Goal: Information Seeking & Learning: Find specific fact

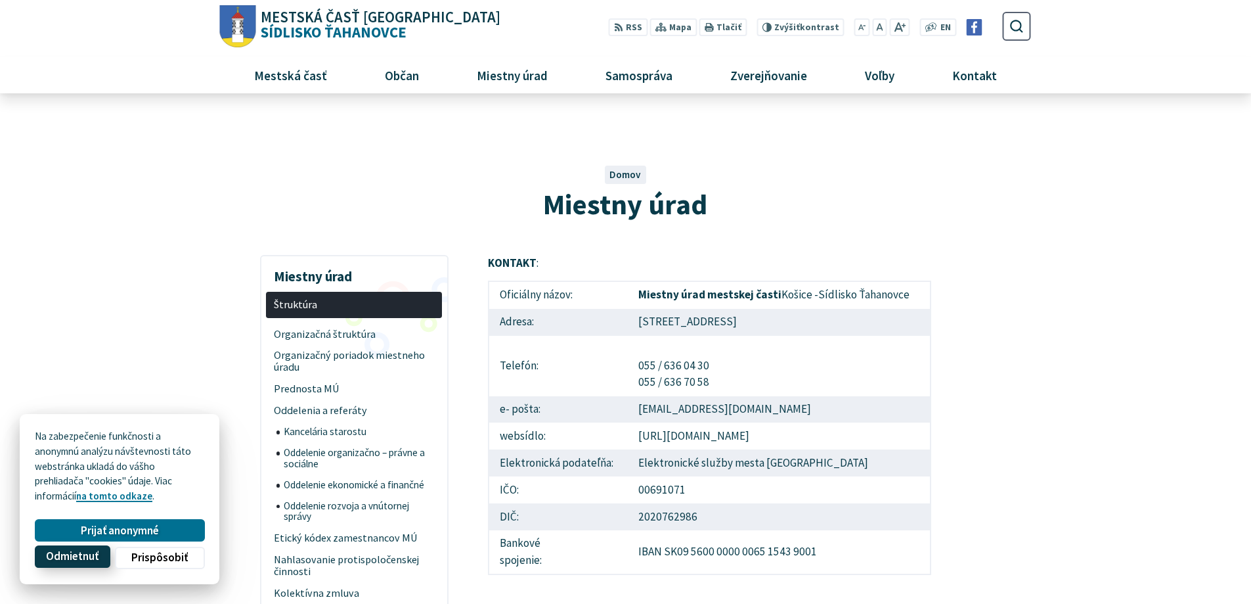
click at [82, 550] on span "Odmietnuť" at bounding box center [72, 557] width 53 height 14
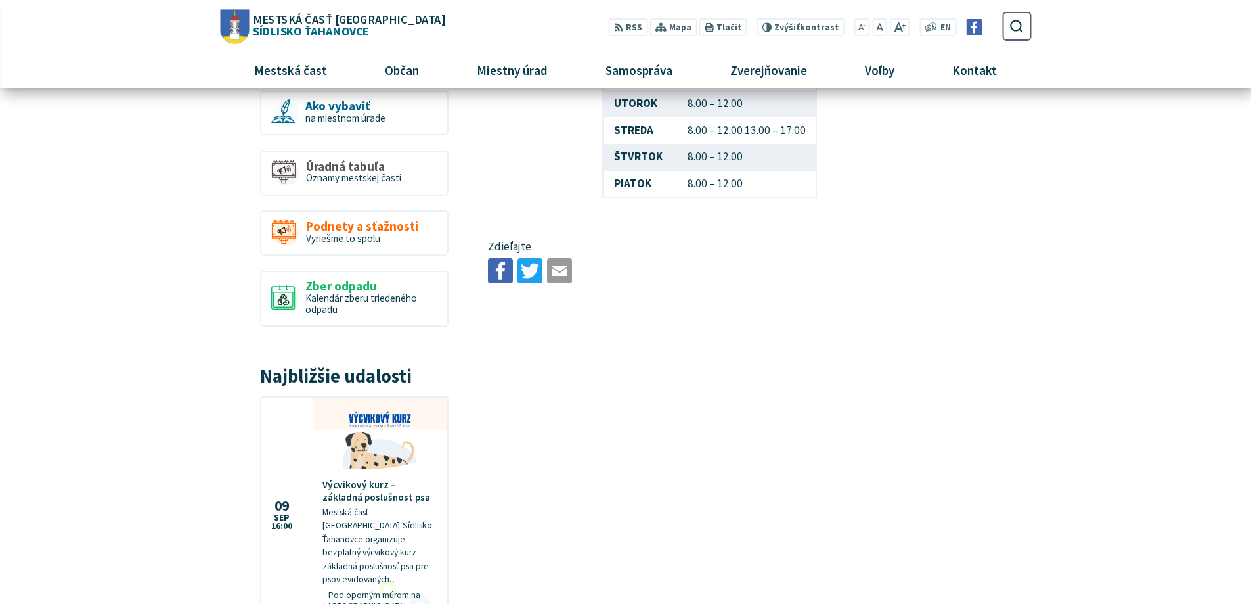
scroll to position [843, 0]
click at [306, 64] on span "plánované podujatia" at bounding box center [349, 57] width 86 height 12
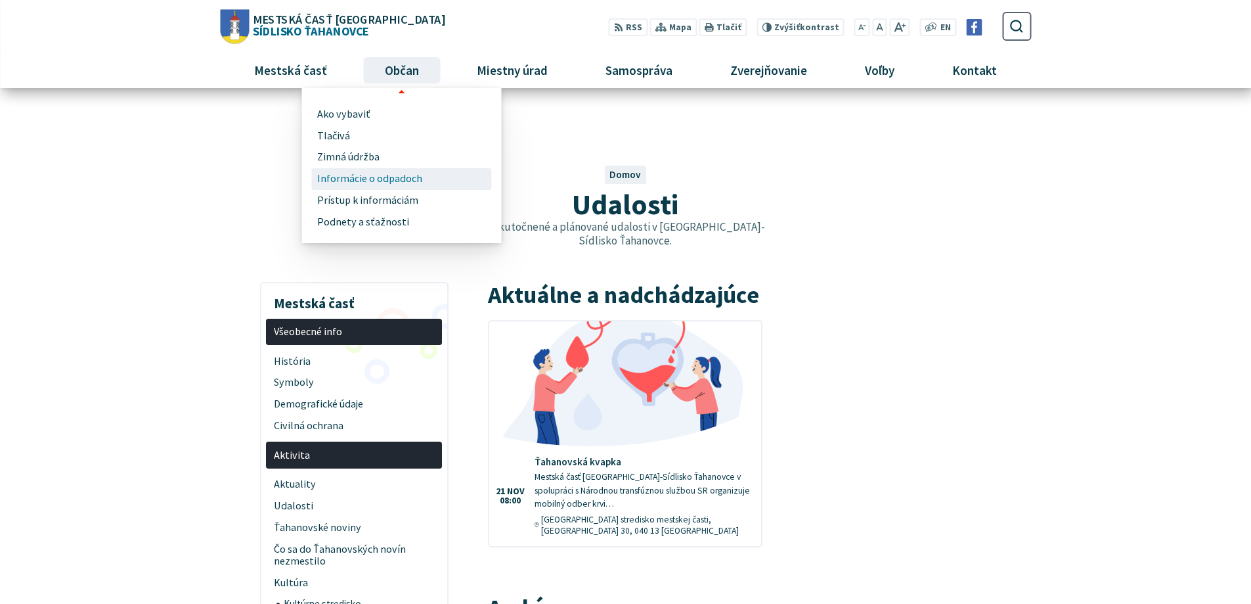
click at [317, 190] on span "Informácie o odpadoch" at bounding box center [369, 179] width 105 height 22
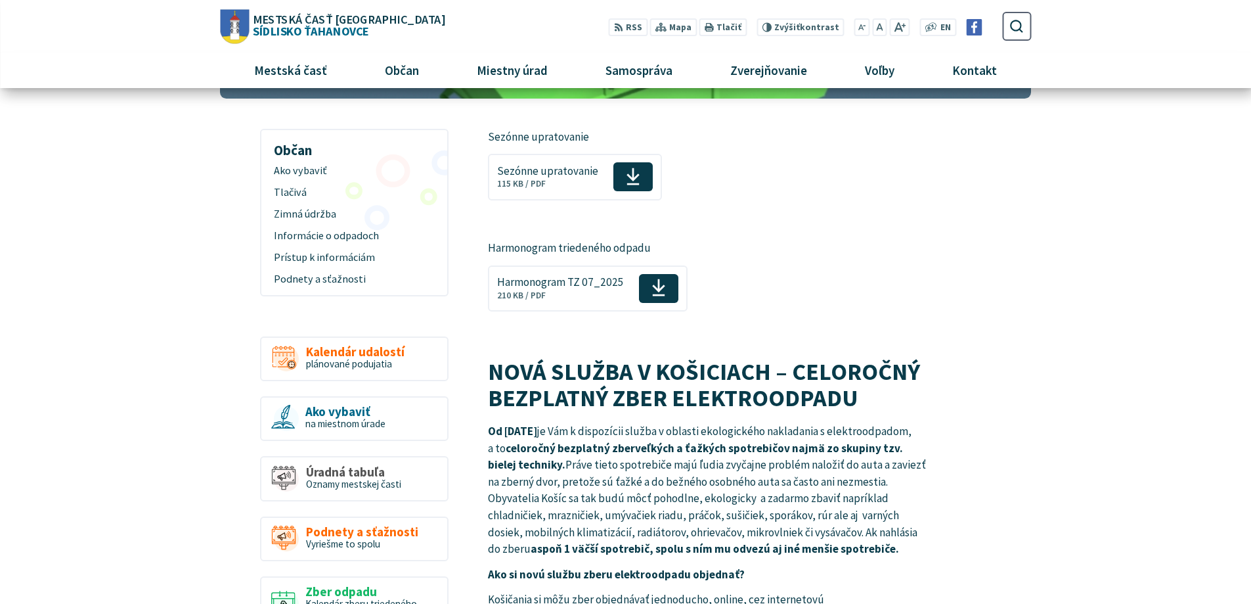
scroll to position [197, 0]
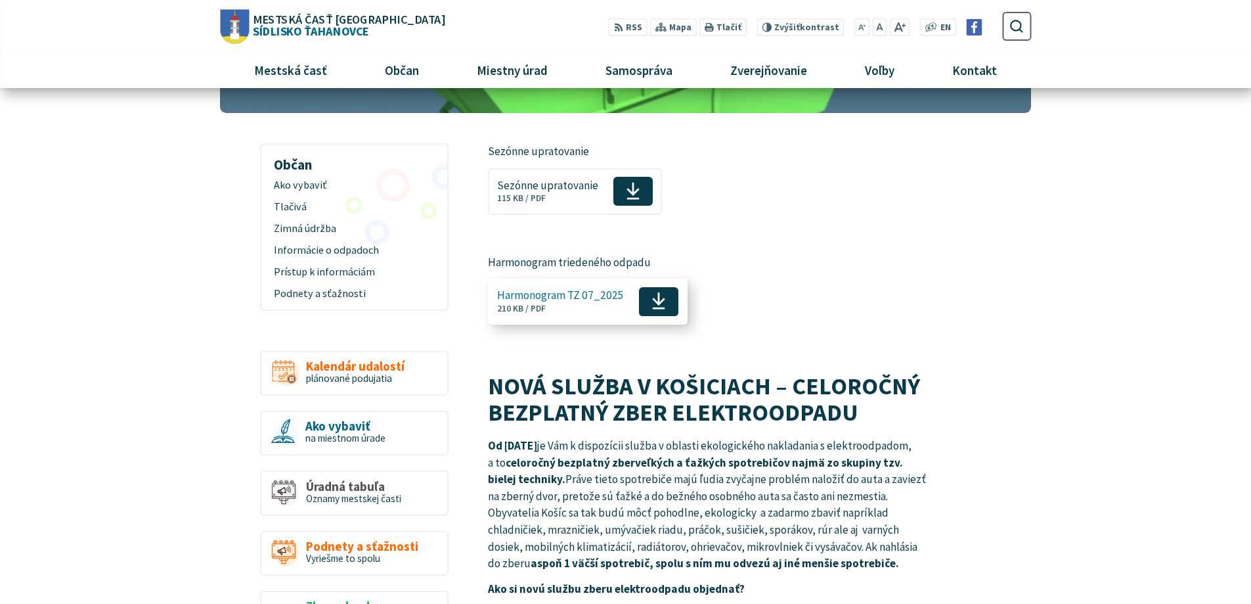
click at [667, 311] on icon at bounding box center [659, 301] width 15 height 20
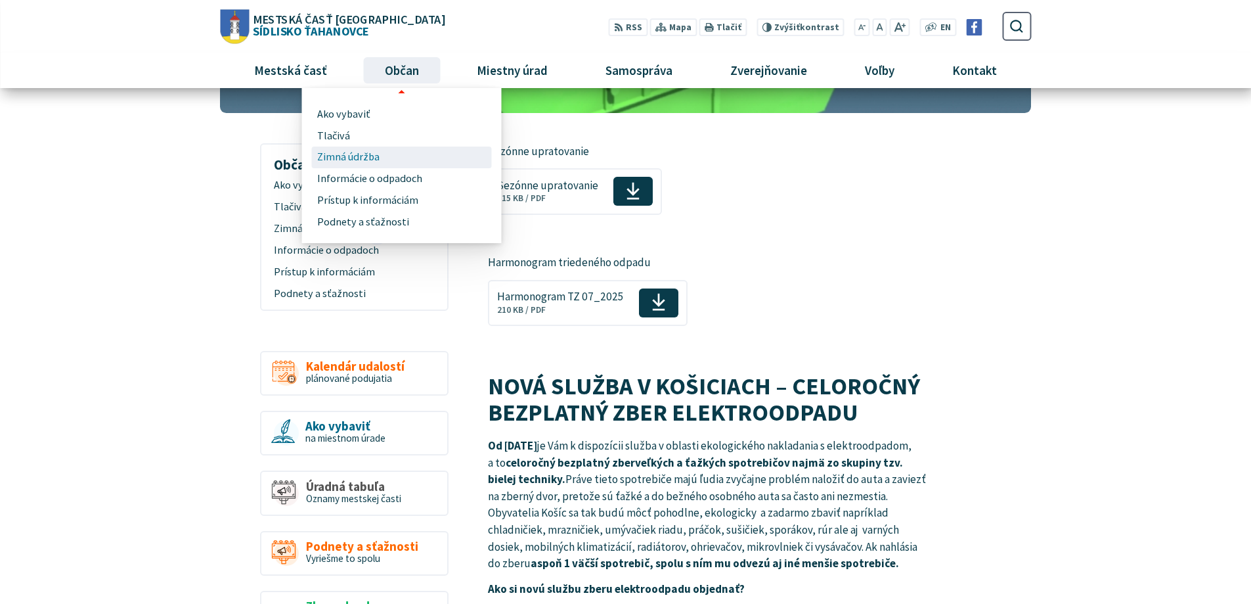
click at [317, 168] on span "Zimná údržba" at bounding box center [348, 157] width 62 height 22
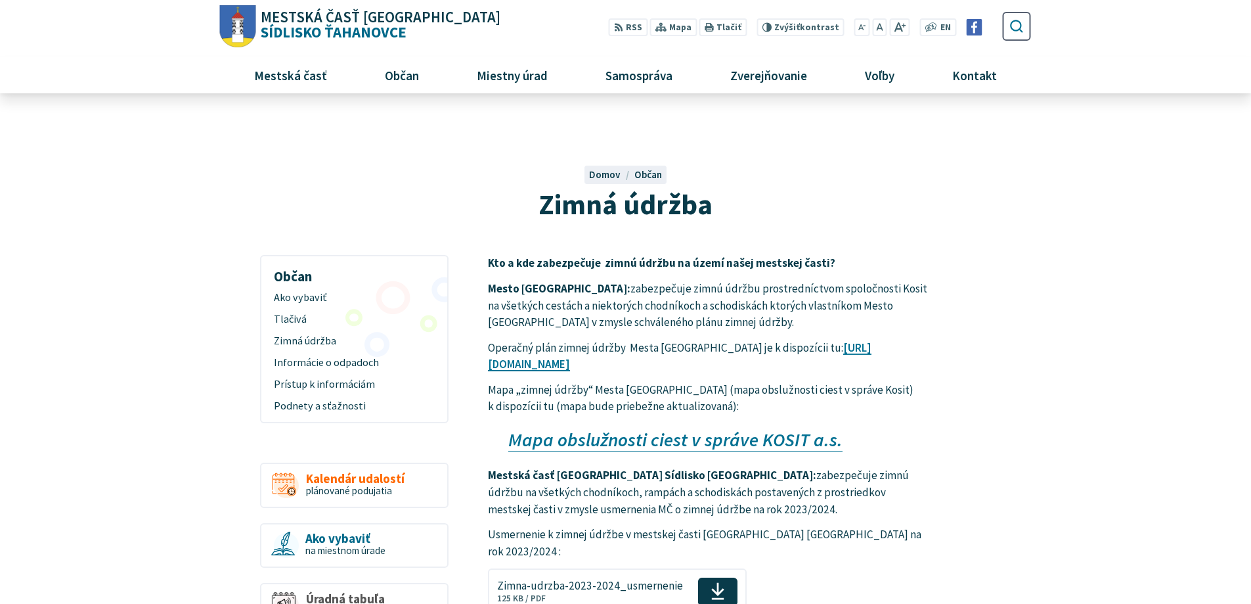
click at [1024, 31] on icon "submit" at bounding box center [1016, 25] width 15 height 15
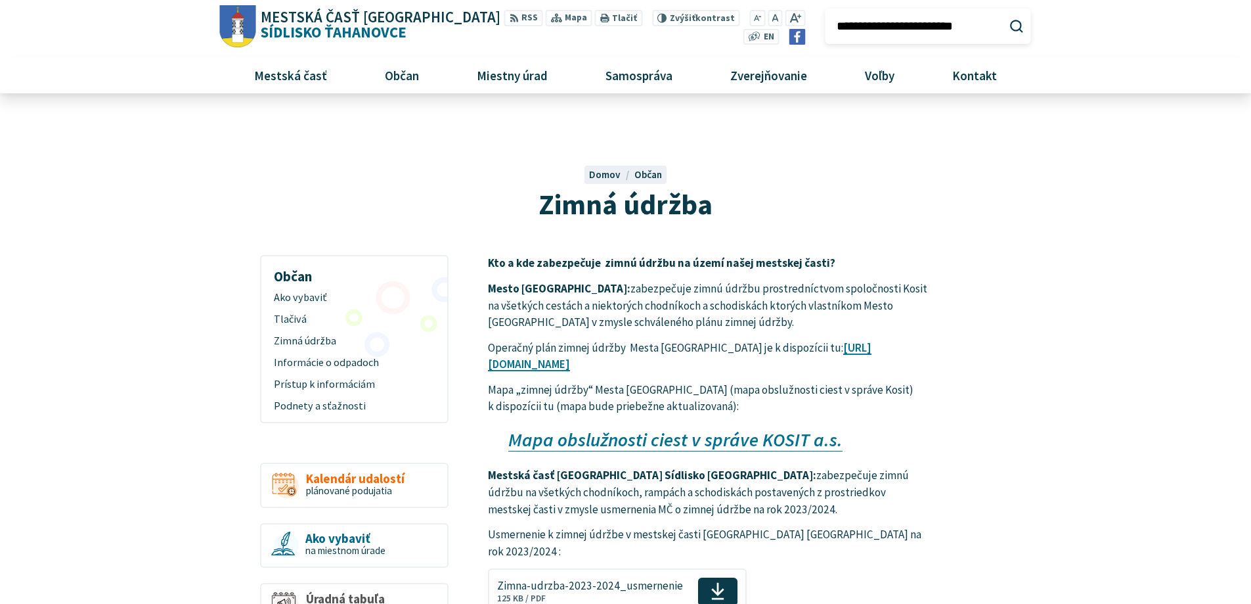
scroll to position [0, 9]
type input "**********"
click at [1005, 15] on button "Odoslať vyhľadávací formulár" at bounding box center [1016, 26] width 22 height 22
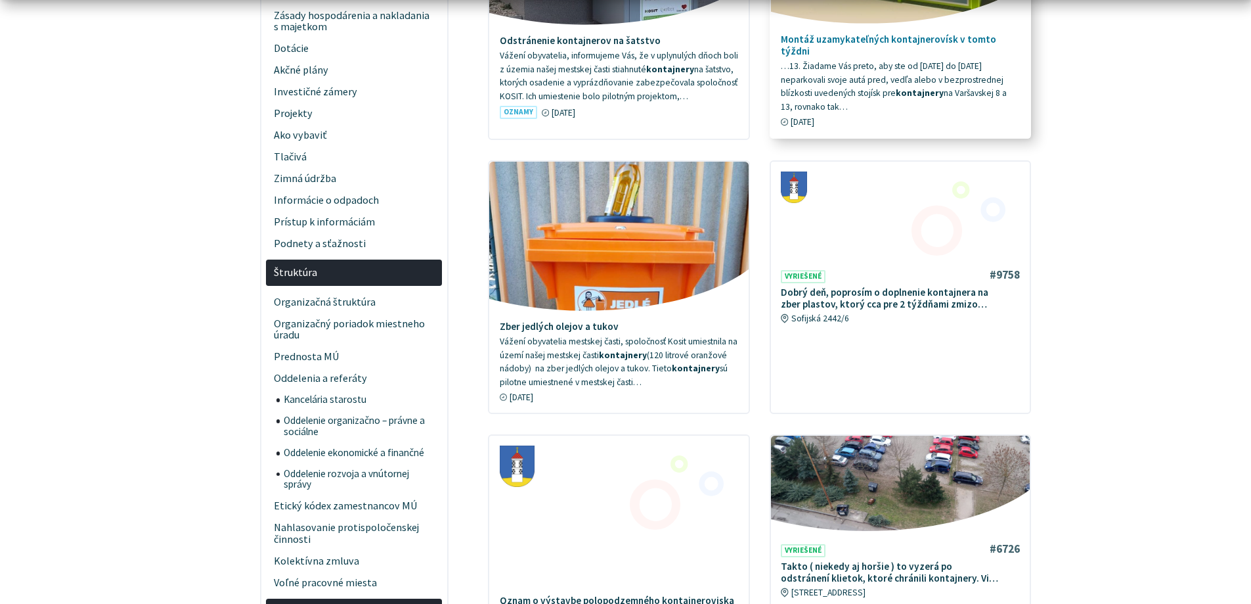
scroll to position [657, 0]
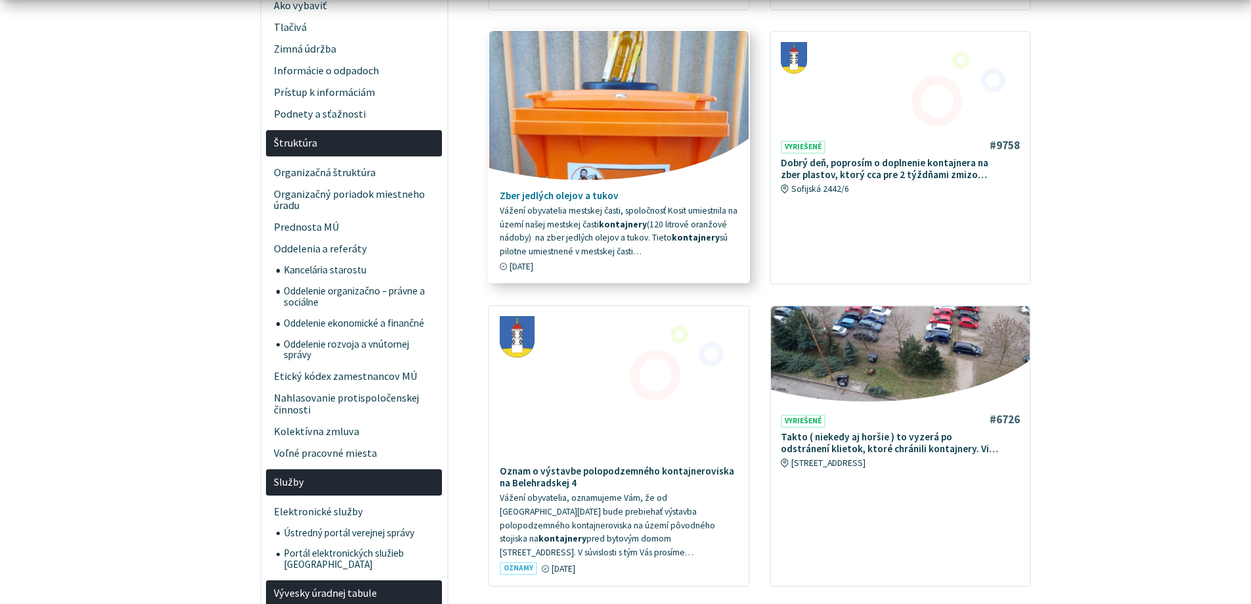
click at [548, 258] on p "Vážení obyvatelia mestskej časti, spoločnosť Kosit umiestnila na území našej me…" at bounding box center [619, 231] width 239 height 54
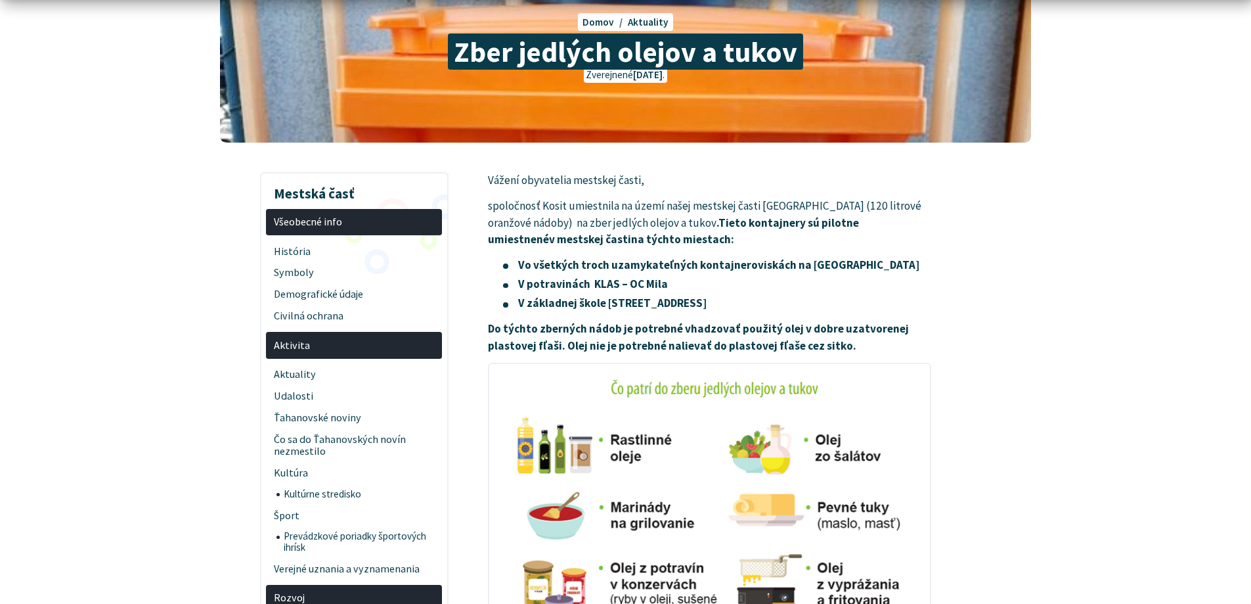
scroll to position [197, 0]
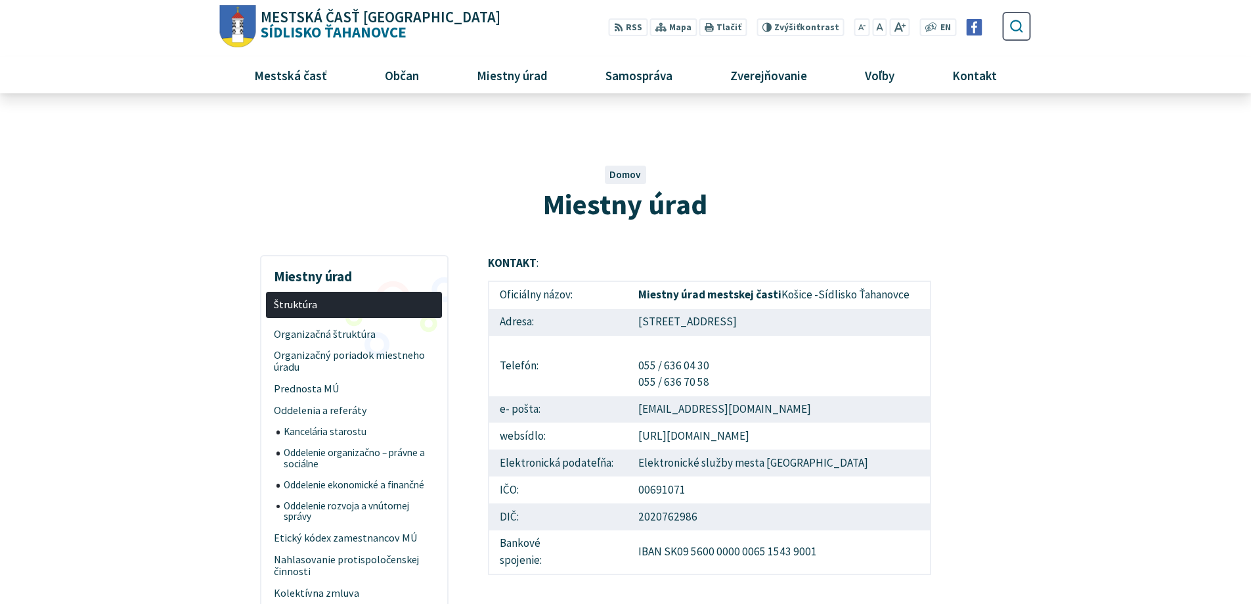
click at [1024, 33] on icon "submit" at bounding box center [1016, 25] width 15 height 15
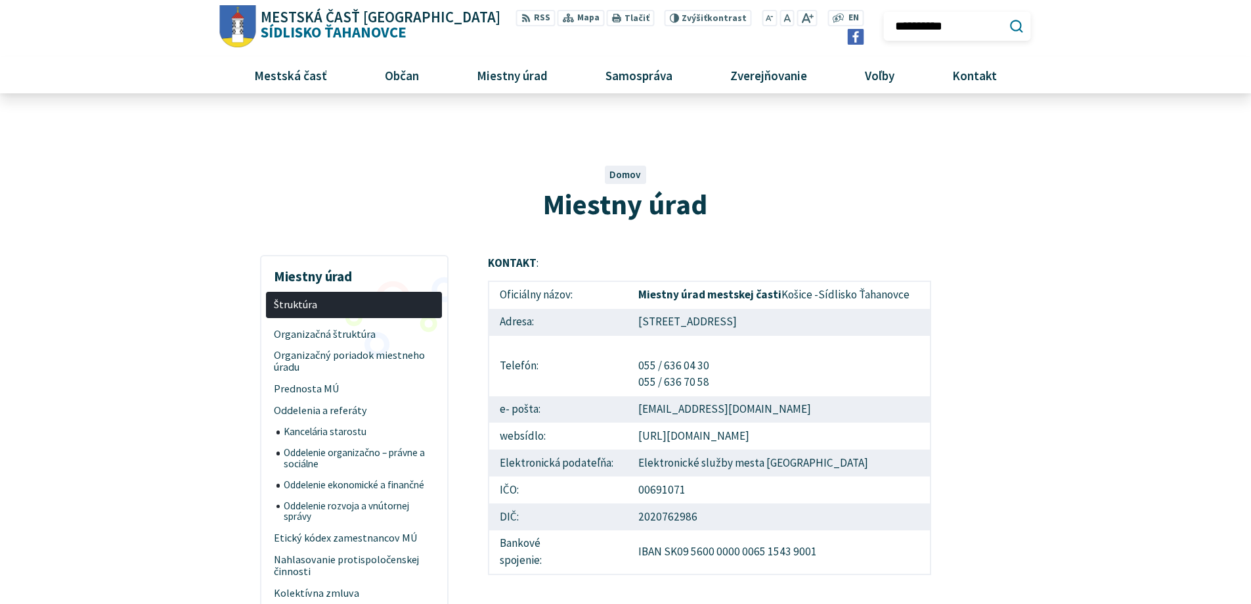
type input "**********"
click at [1005, 15] on button "Odoslať vyhľadávací formulár" at bounding box center [1016, 26] width 22 height 22
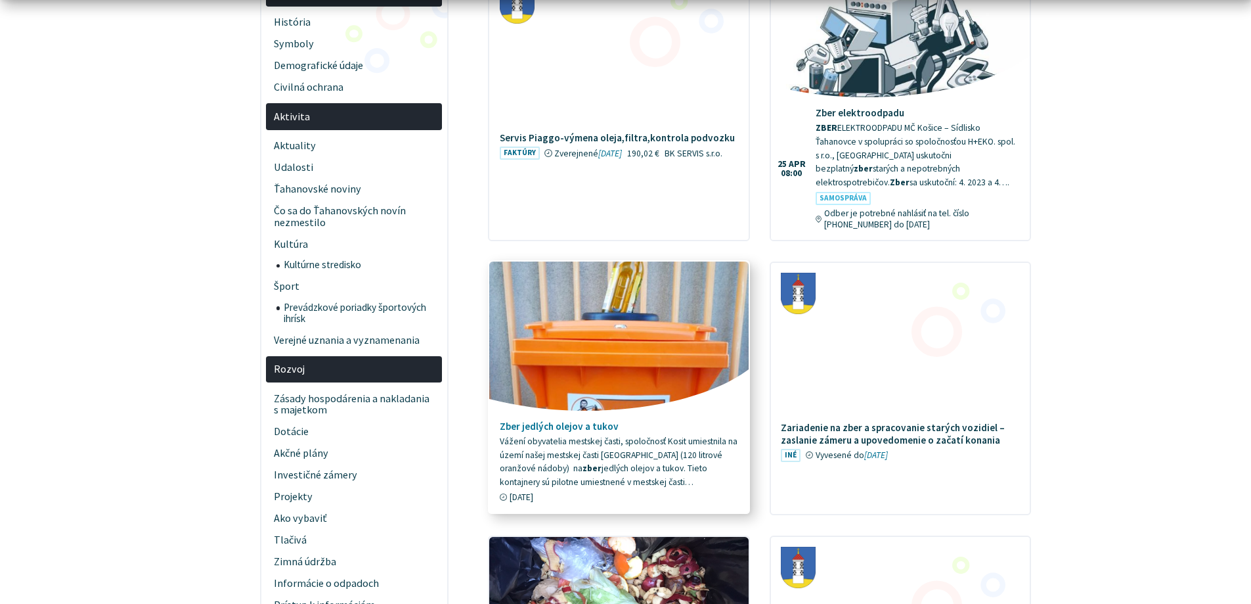
scroll to position [328, 0]
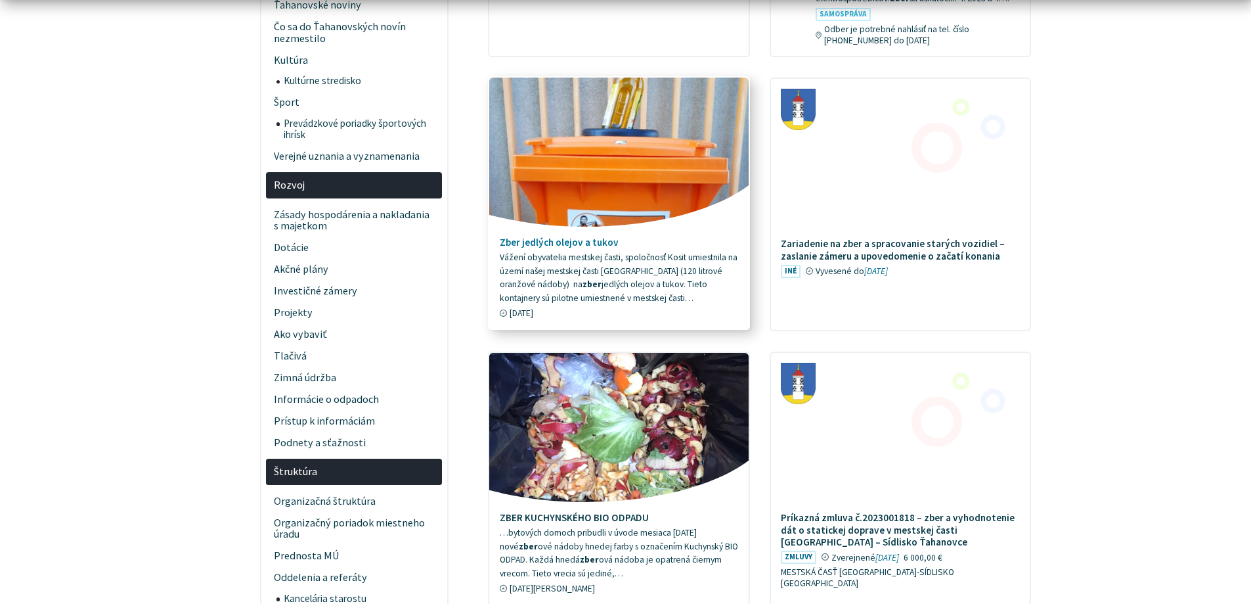
click at [571, 248] on h4 "Zber jedlých olejov a tukov" at bounding box center [619, 242] width 239 height 12
